Goal: Task Accomplishment & Management: Use online tool/utility

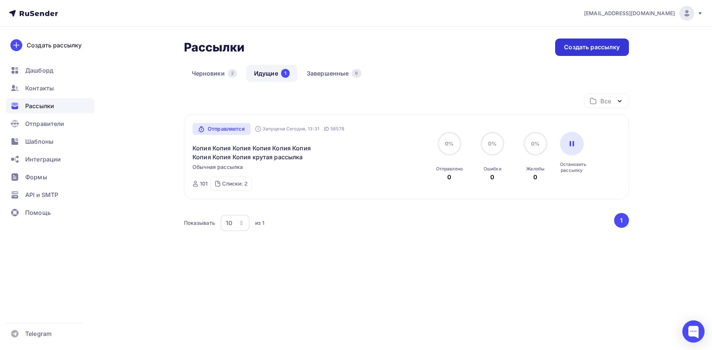
drag, startPoint x: 0, startPoint y: 0, endPoint x: 606, endPoint y: 39, distance: 607.4
click at [606, 39] on div "Создать рассылку" at bounding box center [591, 47] width 73 height 17
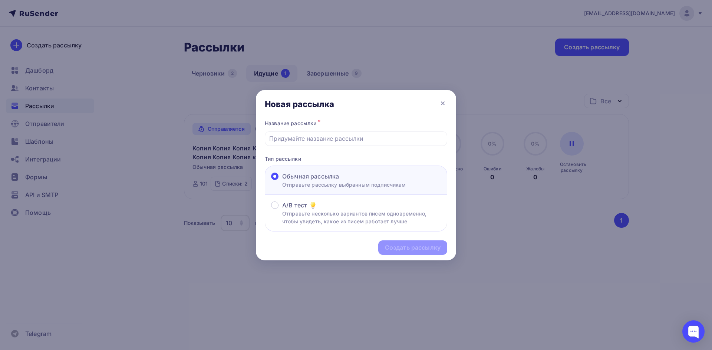
drag, startPoint x: 443, startPoint y: 100, endPoint x: 454, endPoint y: 103, distance: 11.3
click at [444, 100] on icon at bounding box center [442, 103] width 9 height 9
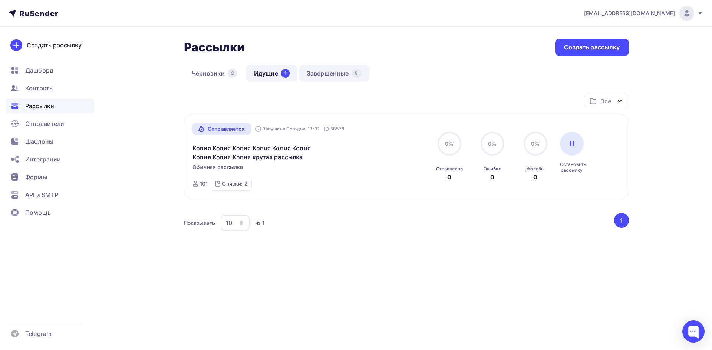
click at [337, 73] on link "Завершенные 9" at bounding box center [334, 73] width 70 height 17
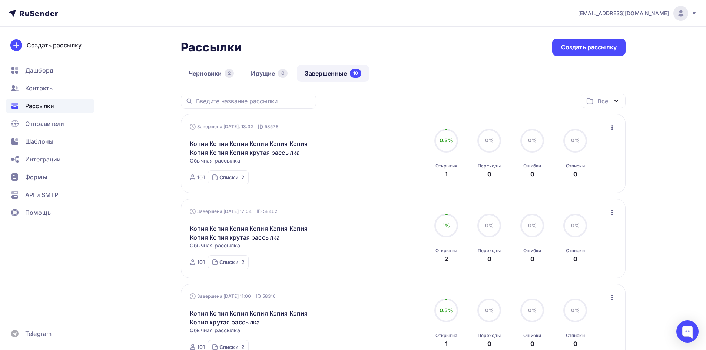
click at [614, 127] on icon "button" at bounding box center [612, 127] width 9 height 9
click at [579, 175] on div "Копировать в новую" at bounding box center [579, 176] width 76 height 9
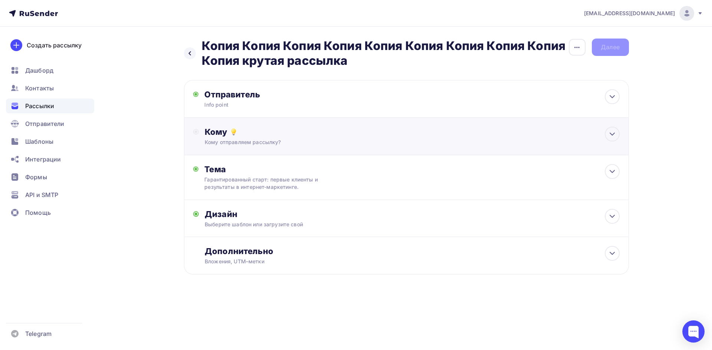
click at [227, 139] on div "Кому отправляем рассылку?" at bounding box center [391, 142] width 373 height 7
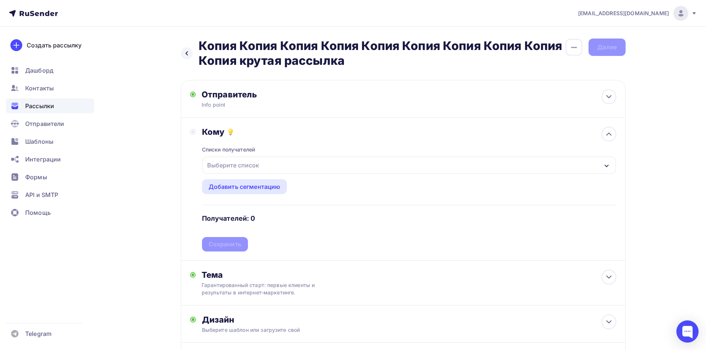
click at [215, 167] on div "Выберите список" at bounding box center [233, 165] width 58 height 13
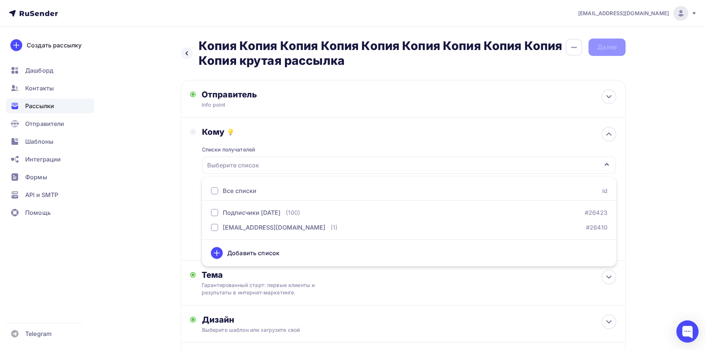
click at [216, 189] on div at bounding box center [214, 190] width 7 height 7
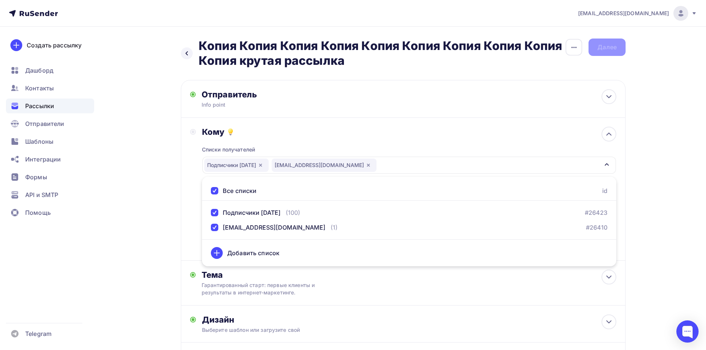
click at [146, 220] on div "Назад Копия Копия Копия Копия Копия Копия Копия Копия Копия Копия крутая рассыл…" at bounding box center [353, 228] width 608 height 402
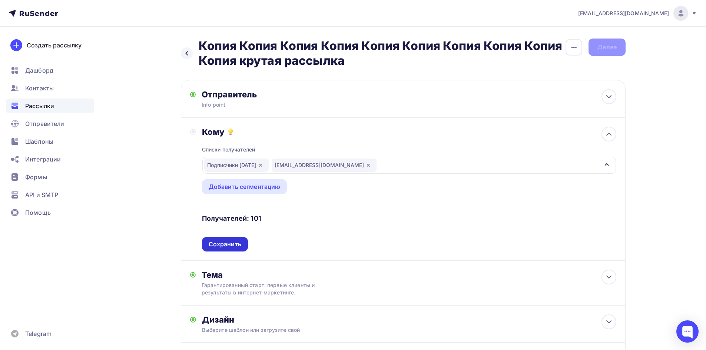
click at [225, 239] on div "Сохранить" at bounding box center [225, 244] width 46 height 14
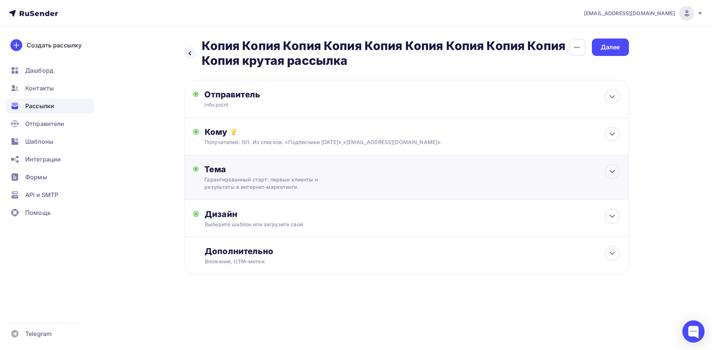
drag, startPoint x: 247, startPoint y: 175, endPoint x: 243, endPoint y: 180, distance: 6.3
click at [247, 174] on div "Тема Гарантированный старт: первые клиенты и результаты в интернет-маркетинге. …" at bounding box center [277, 177] width 146 height 27
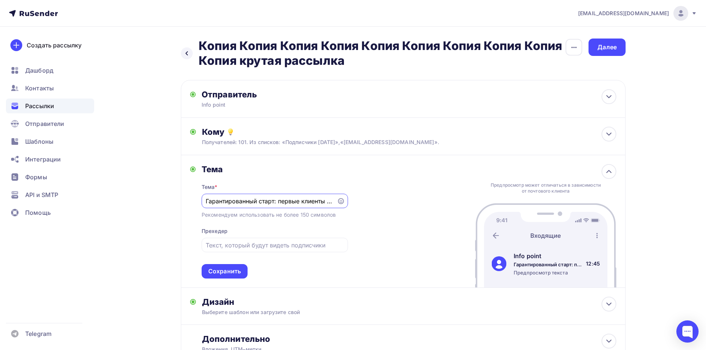
drag, startPoint x: 333, startPoint y: 204, endPoint x: 95, endPoint y: 189, distance: 238.1
click at [95, 189] on div "[EMAIL_ADDRESS][DOMAIN_NAME] Аккаунт Тарифы Выйти Создать рассылку [GEOGRAPHIC_…" at bounding box center [353, 205] width 706 height 410
paste input "нтернет-маркетинг: ваш гарантированный путь к первым клиентам и впечатляющим ре…"
type input "Интернет-маркетинг: ваш гарантированный путь к первым клиентам и впечатляющим р…"
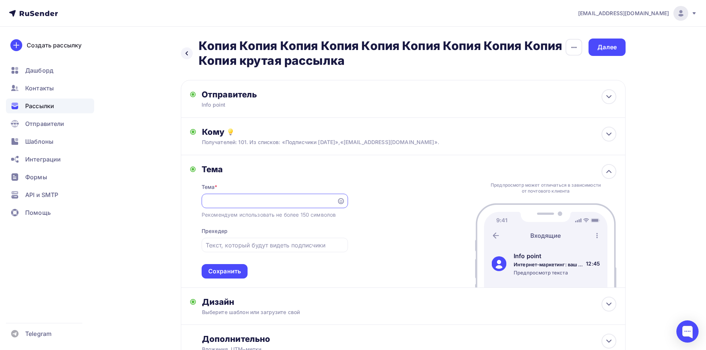
click at [385, 207] on div "Тема Тема * Интернет-маркетинг: ваш гарантированный путь к первым клиентам и вп…" at bounding box center [403, 221] width 445 height 133
click at [227, 276] on div "Сохранить" at bounding box center [225, 271] width 46 height 14
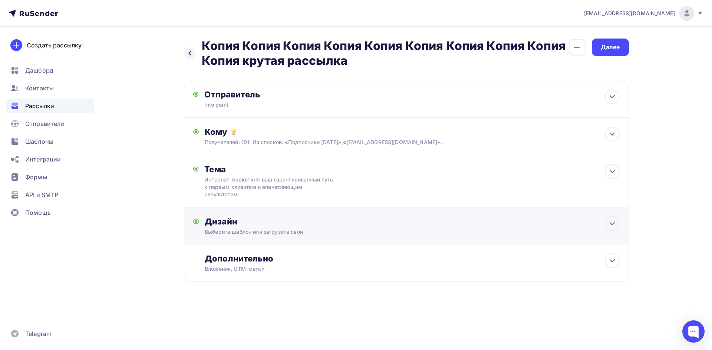
click at [244, 227] on div "Дизайн" at bounding box center [412, 222] width 414 height 10
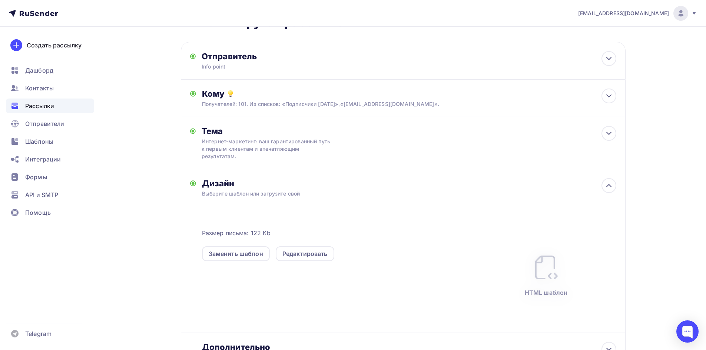
scroll to position [74, 0]
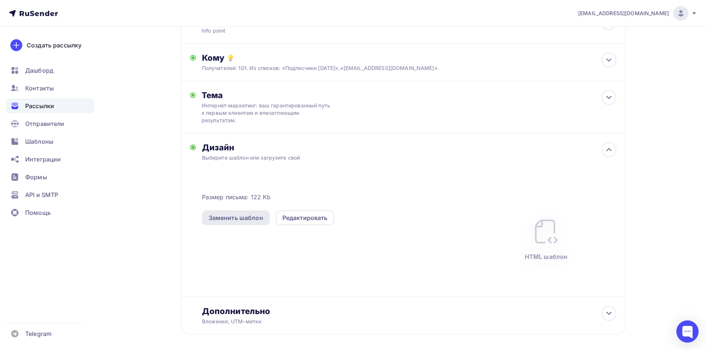
click at [242, 215] on div "Заменить шаблон" at bounding box center [236, 218] width 54 height 9
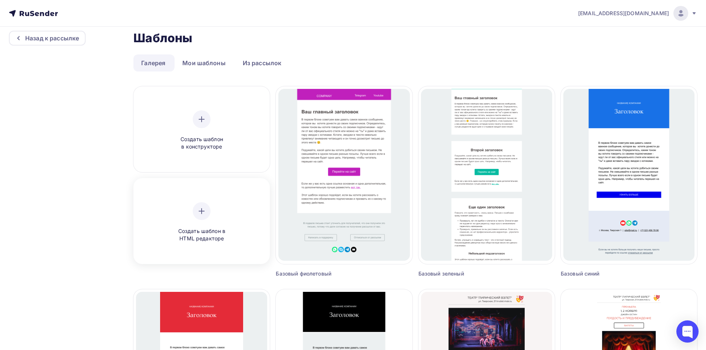
scroll to position [74, 0]
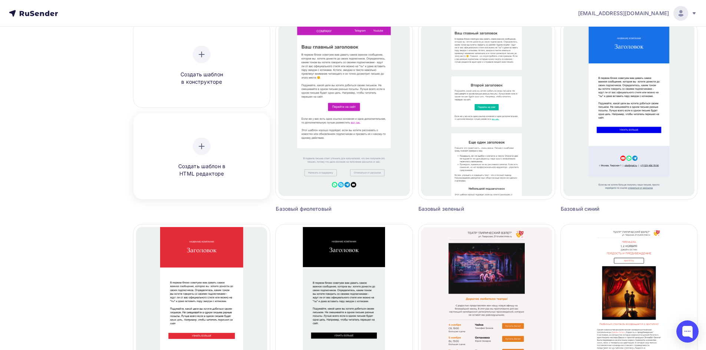
click at [208, 147] on div at bounding box center [202, 147] width 18 height 18
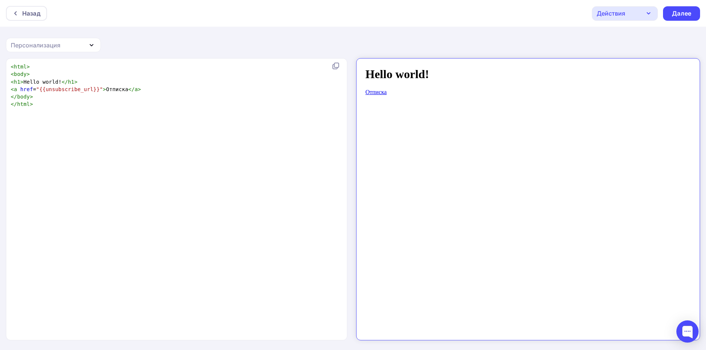
scroll to position [3, 0]
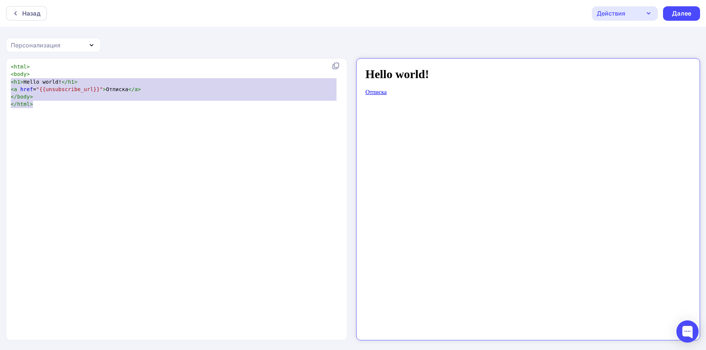
type textarea "<html> <body> <h1>Hello world!</h1> <a href="{{unsubscribe_url}}">Отписка</a> <…"
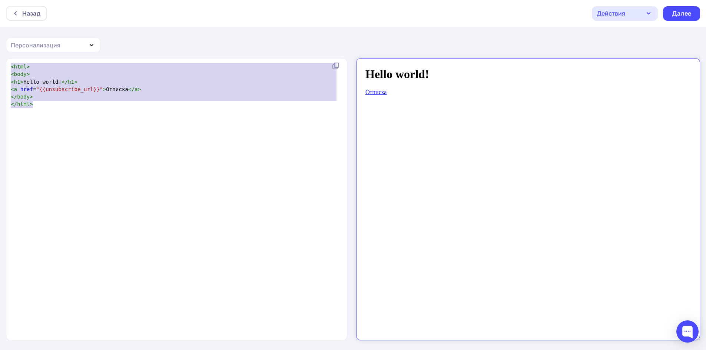
drag, startPoint x: 138, startPoint y: 116, endPoint x: 0, endPoint y: 57, distance: 150.3
click at [0, 57] on div "Назад Действия Отправить тестовое письмо Сохранить в Мои шаблоны Выйти без сохр…" at bounding box center [353, 175] width 706 height 351
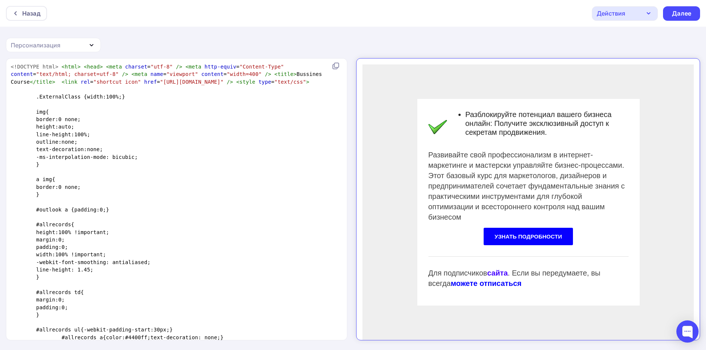
scroll to position [1172, 0]
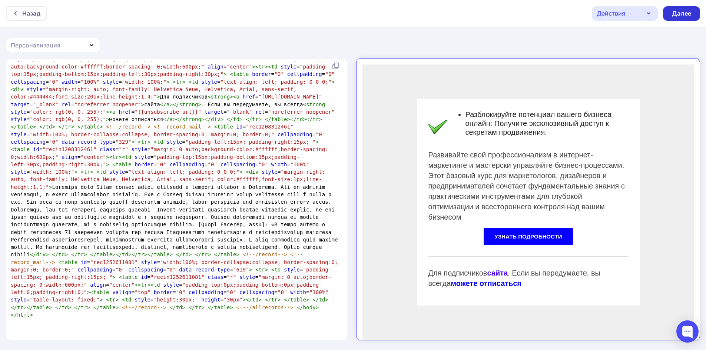
click at [685, 11] on div "Далее" at bounding box center [681, 13] width 19 height 9
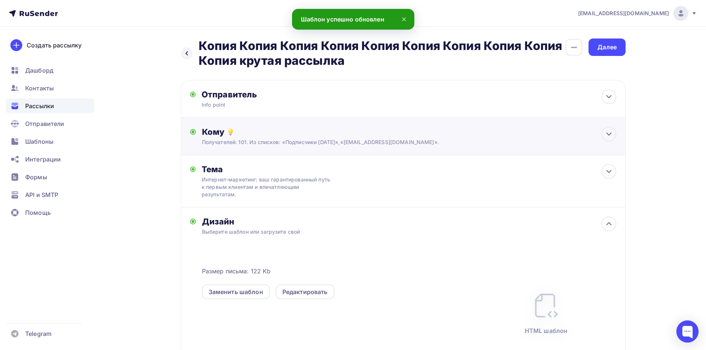
click at [245, 125] on div "Кому Получателей: 101. Из списков: «Подписчики [DATE]»,«[EMAIL_ADDRESS][DOMAIN_…" at bounding box center [403, 136] width 445 height 37
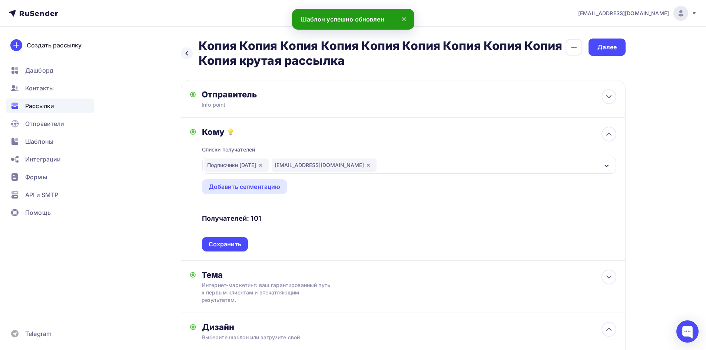
click at [248, 138] on div "Списки получателей Подписчики [DATE] [EMAIL_ADDRESS][DOMAIN_NAME] Все списки id…" at bounding box center [409, 194] width 414 height 115
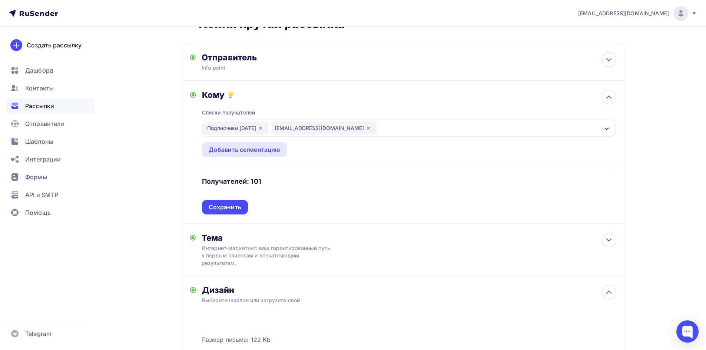
click at [112, 183] on div "Назад Копия Копия Копия Копия Копия Копия Копия Копия Копия Копия крутая рассыл…" at bounding box center [353, 258] width 608 height 536
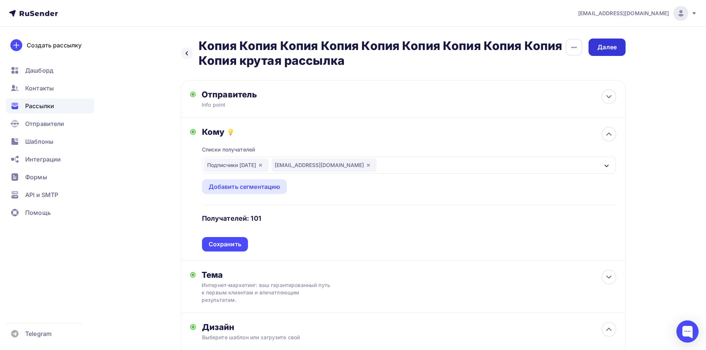
click at [611, 52] on div "Далее" at bounding box center [607, 47] width 37 height 17
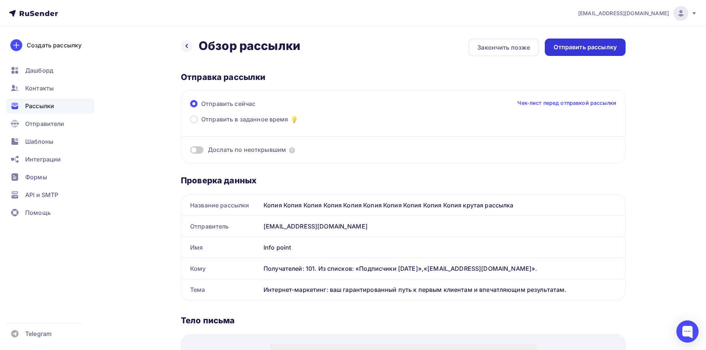
click at [588, 47] on div "Отправить рассылку" at bounding box center [585, 47] width 63 height 9
